Goal: Ask a question

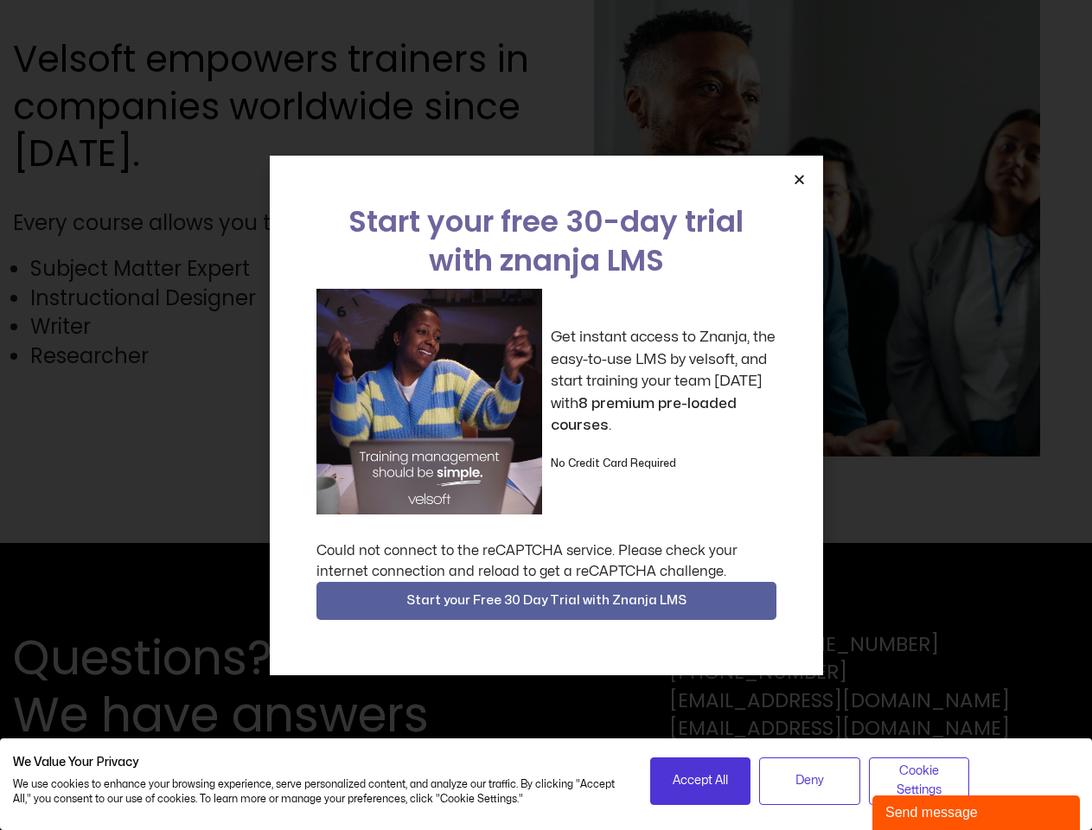
click at [546, 415] on div "Get instant access to Znanja, the easy-to-use LMS by velsoft, and start trainin…" at bounding box center [547, 402] width 460 height 226
click at [799, 179] on icon "Close" at bounding box center [799, 179] width 13 height 13
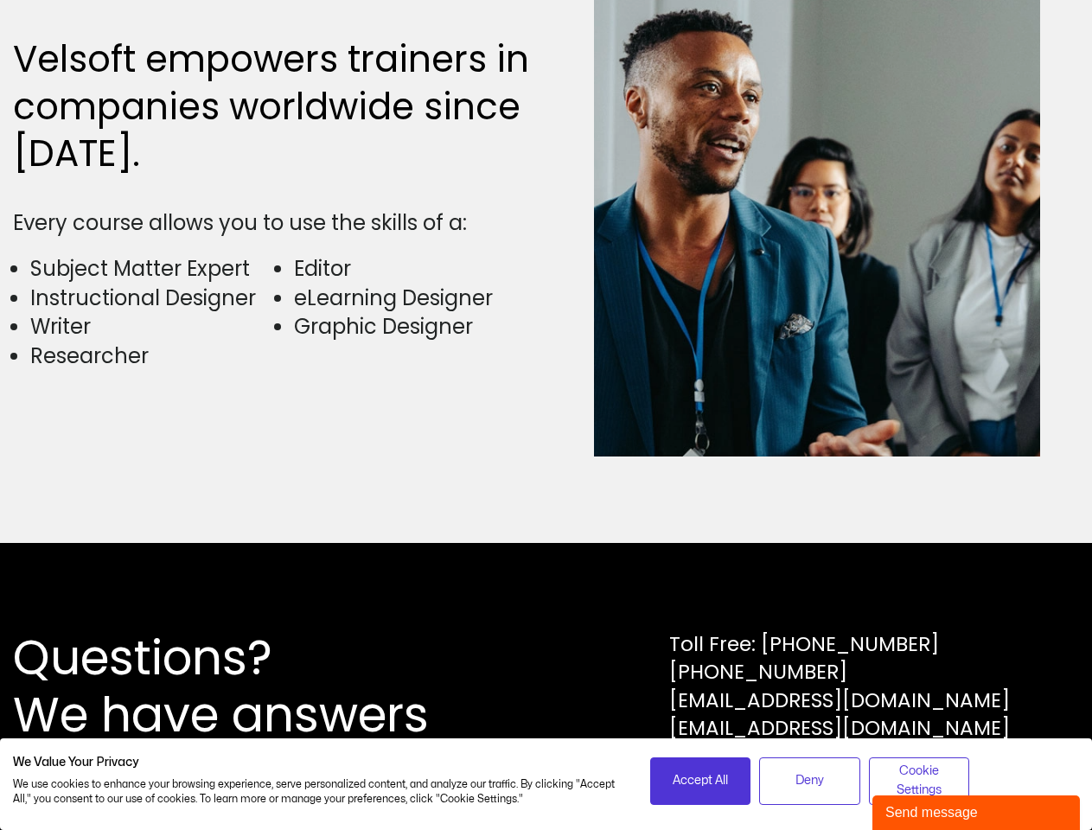
click at [547, 601] on div "Questions? We have answers Toll Free: [PHONE_NUMBER] [PHONE_NUMBER] [EMAIL_ADDR…" at bounding box center [546, 686] width 1092 height 287
click at [701, 781] on span "Accept All" at bounding box center [700, 781] width 55 height 19
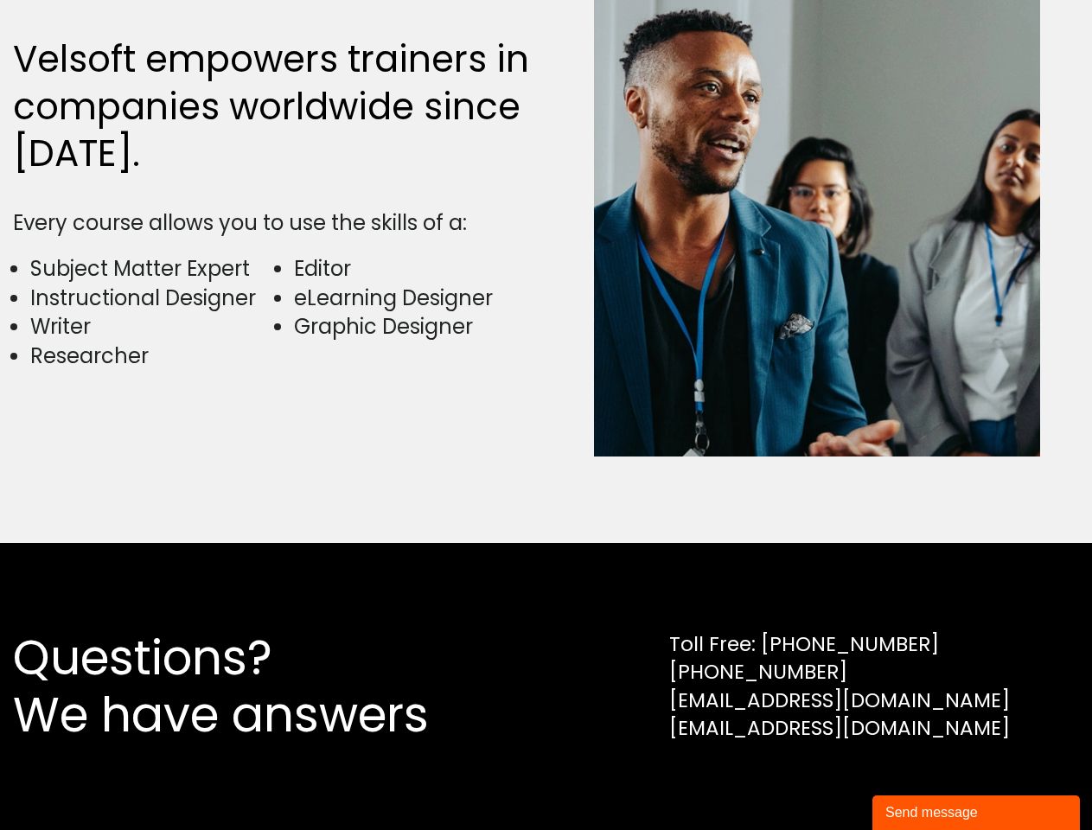
click at [810, 781] on div "Questions? We have answers Toll Free: [PHONE_NUMBER] [PHONE_NUMBER] [EMAIL_ADDR…" at bounding box center [546, 686] width 1092 height 287
click at [919, 781] on div "Questions? We have answers Toll Free: [PHONE_NUMBER] [PHONE_NUMBER] [EMAIL_ADDR…" at bounding box center [546, 686] width 1092 height 287
click at [977, 813] on div "Send message" at bounding box center [977, 813] width 182 height 21
